Goal: Find specific page/section

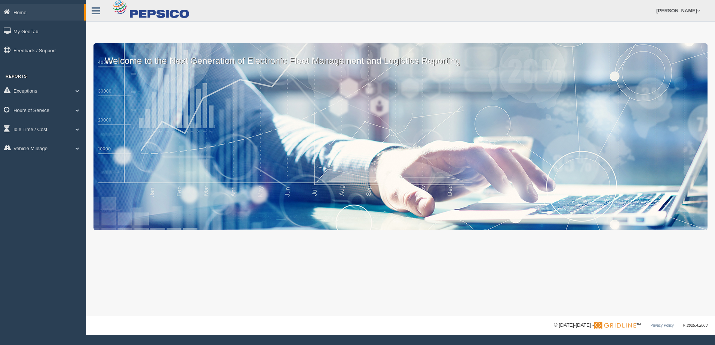
click at [59, 108] on link "Hours of Service" at bounding box center [43, 110] width 86 height 17
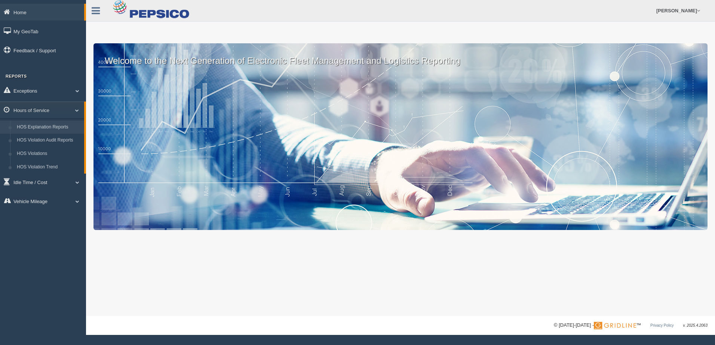
click at [63, 125] on link "HOS Explanation Reports" at bounding box center [48, 127] width 71 height 13
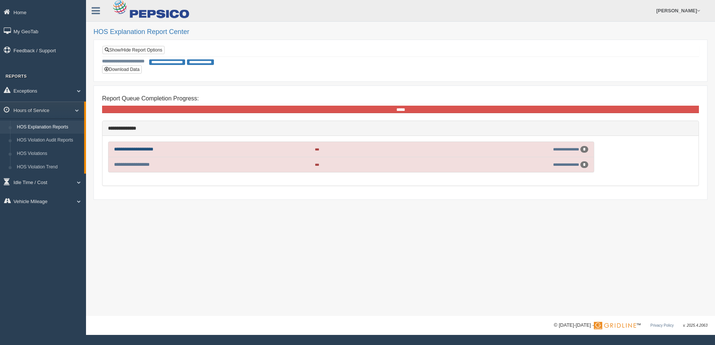
click at [144, 147] on link "**********" at bounding box center [133, 149] width 39 height 5
click at [133, 163] on link "**********" at bounding box center [132, 164] width 36 height 5
